Goal: Task Accomplishment & Management: Manage account settings

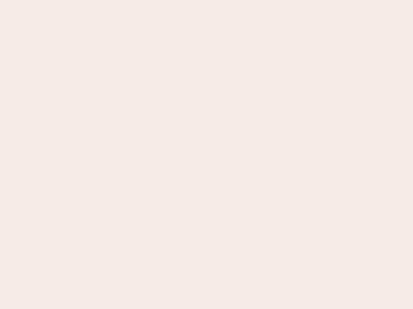
click at [206, 155] on nb-app "Almost there Thank you for registering for Newbook. Your account is under revie…" at bounding box center [206, 154] width 413 height 309
click at [206, 0] on nb-app "Almost there Thank you for registering for Newbook. Your account is under revie…" at bounding box center [206, 154] width 413 height 309
click at [220, 0] on nb-app "Almost there Thank you for registering for Newbook. Your account is under revie…" at bounding box center [206, 154] width 413 height 309
click at [206, 155] on nb-app "Almost there Thank you for registering for Newbook. Your account is under revie…" at bounding box center [206, 154] width 413 height 309
click at [206, 0] on nb-app "Almost there Thank you for registering for Newbook. Your account is under revie…" at bounding box center [206, 154] width 413 height 309
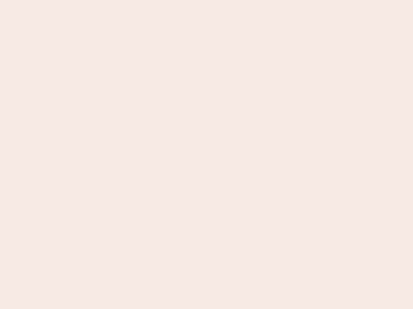
click at [144, 0] on nb-app "Almost there Thank you for registering for Newbook. Your account is under revie…" at bounding box center [206, 154] width 413 height 309
click at [206, 155] on nb-app "Almost there Thank you for registering for Newbook. Your account is under revie…" at bounding box center [206, 154] width 413 height 309
click at [206, 0] on nb-app "Almost there Thank you for registering for Newbook. Your account is under revie…" at bounding box center [206, 154] width 413 height 309
click at [144, 0] on nb-app "Almost there Thank you for registering for Newbook. Your account is under revie…" at bounding box center [206, 154] width 413 height 309
click at [206, 155] on nb-app "Almost there Thank you for registering for Newbook. Your account is under revie…" at bounding box center [206, 154] width 413 height 309
